Goal: Task Accomplishment & Management: Manage account settings

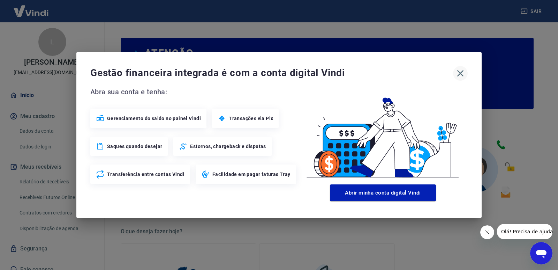
click at [459, 73] on icon "button" at bounding box center [460, 73] width 11 height 11
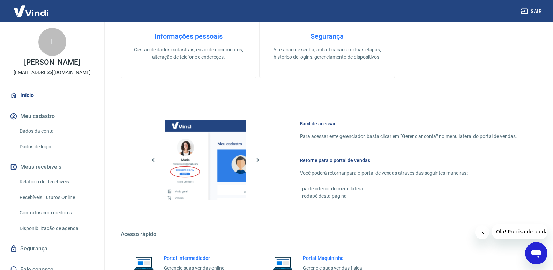
scroll to position [347, 0]
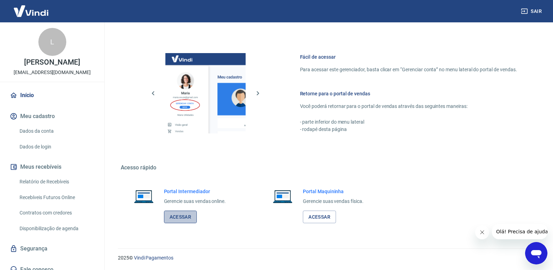
click at [185, 216] on link "Acessar" at bounding box center [180, 216] width 33 height 13
click at [55, 181] on link "Relatório de Recebíveis" at bounding box center [56, 181] width 79 height 14
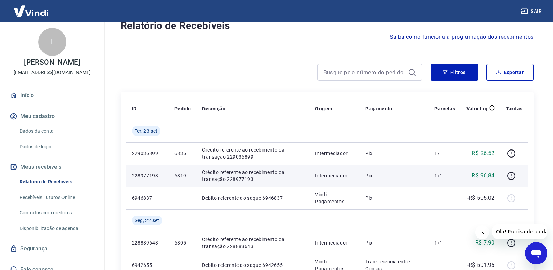
scroll to position [70, 0]
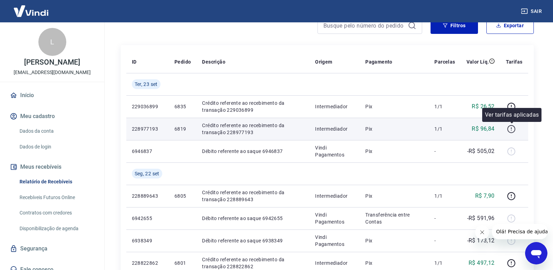
click at [509, 128] on icon "button" at bounding box center [511, 129] width 9 height 9
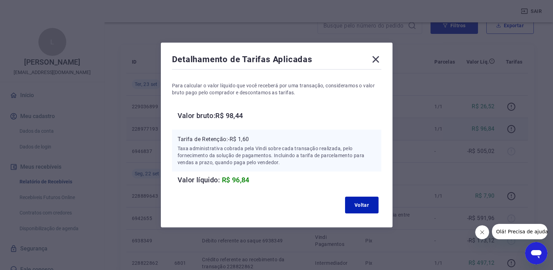
click at [379, 62] on icon at bounding box center [375, 59] width 7 height 7
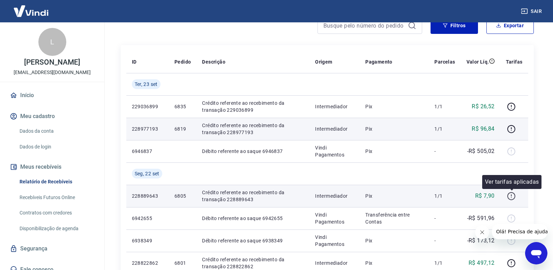
click at [514, 197] on icon "button" at bounding box center [511, 196] width 9 height 9
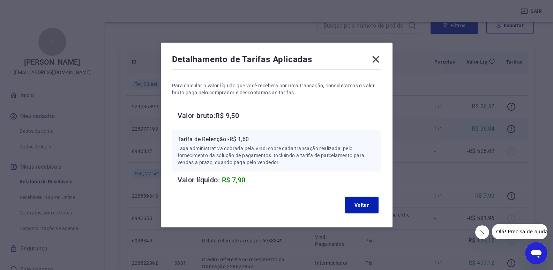
click at [379, 61] on icon at bounding box center [375, 59] width 11 height 11
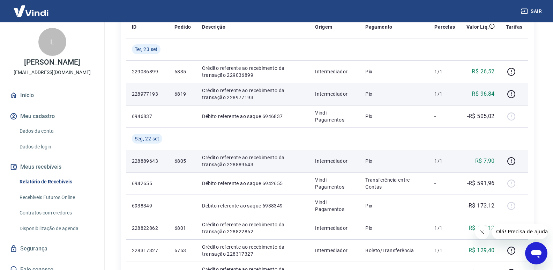
scroll to position [140, 0]
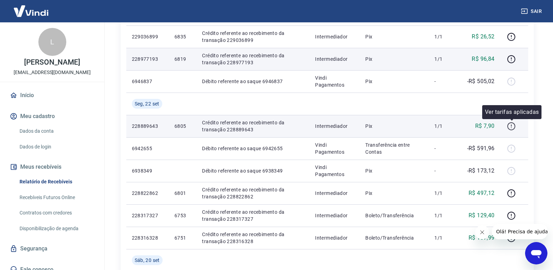
click at [511, 126] on icon "button" at bounding box center [511, 126] width 9 height 9
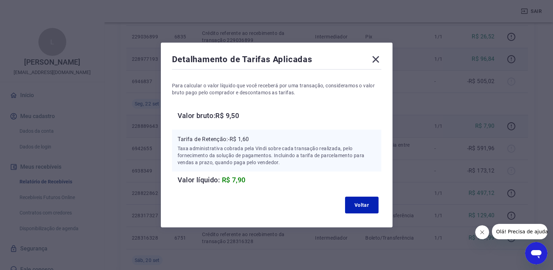
click at [377, 60] on icon at bounding box center [375, 59] width 7 height 7
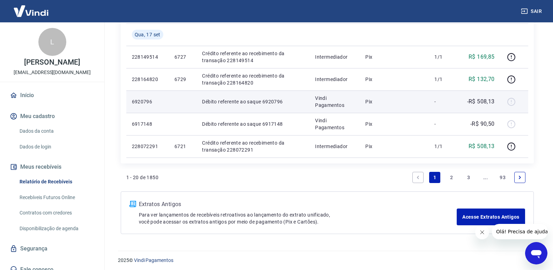
scroll to position [568, 0]
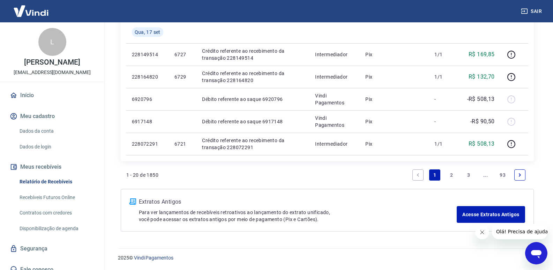
click at [450, 177] on link "2" at bounding box center [451, 174] width 11 height 11
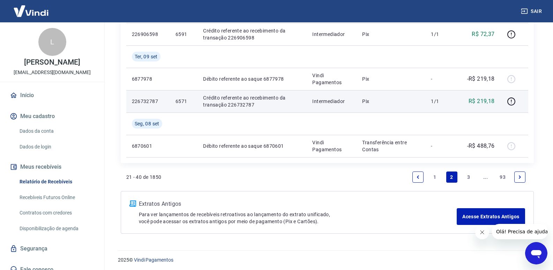
scroll to position [635, 0]
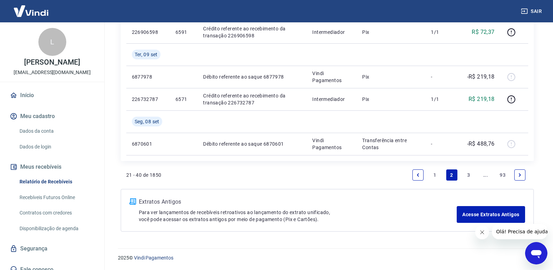
click at [435, 174] on link "1" at bounding box center [434, 174] width 11 height 11
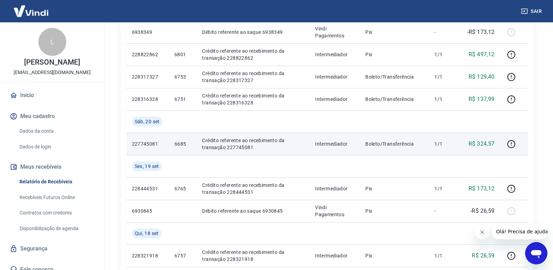
scroll to position [279, 0]
